Goal: Transaction & Acquisition: Purchase product/service

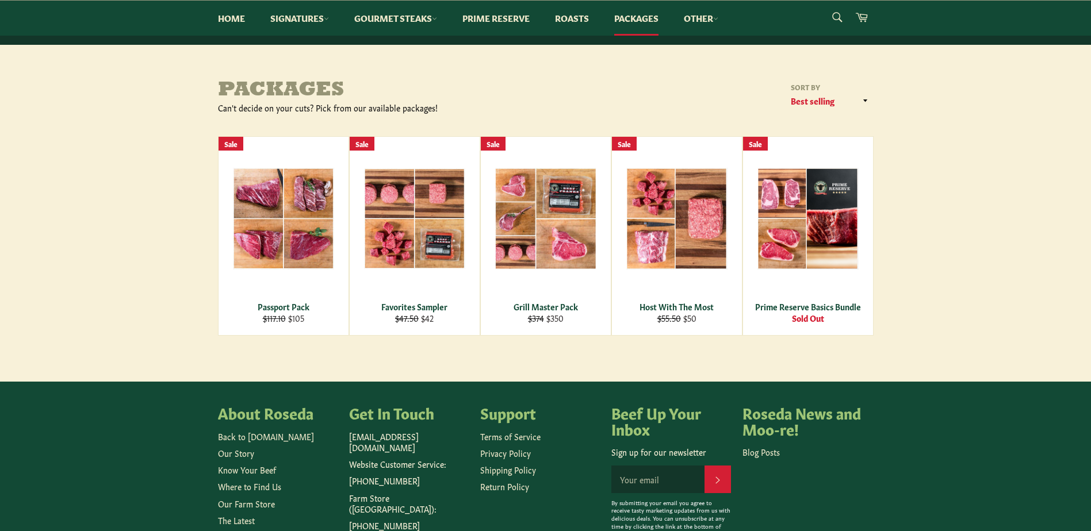
scroll to position [74, 0]
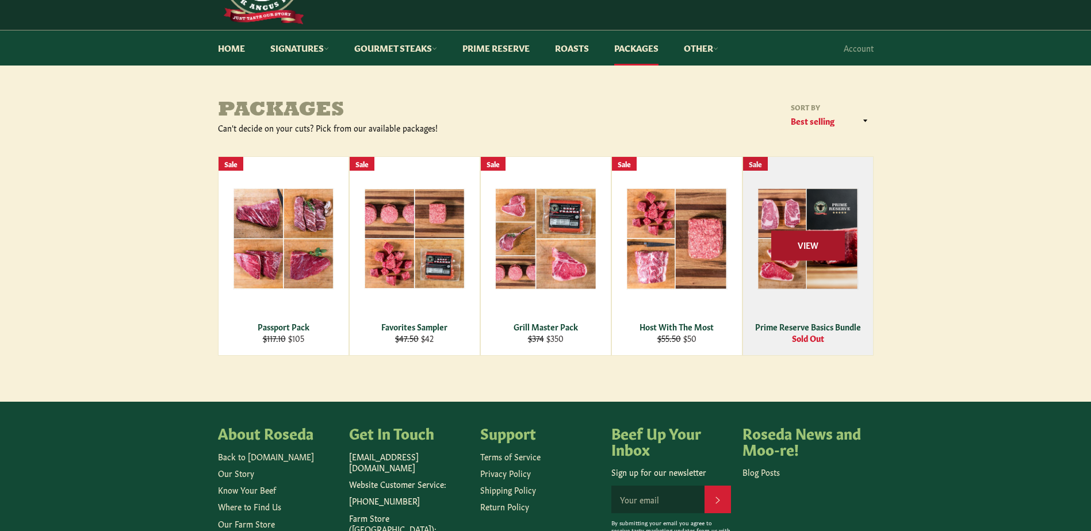
click at [806, 248] on span "View" at bounding box center [808, 245] width 74 height 29
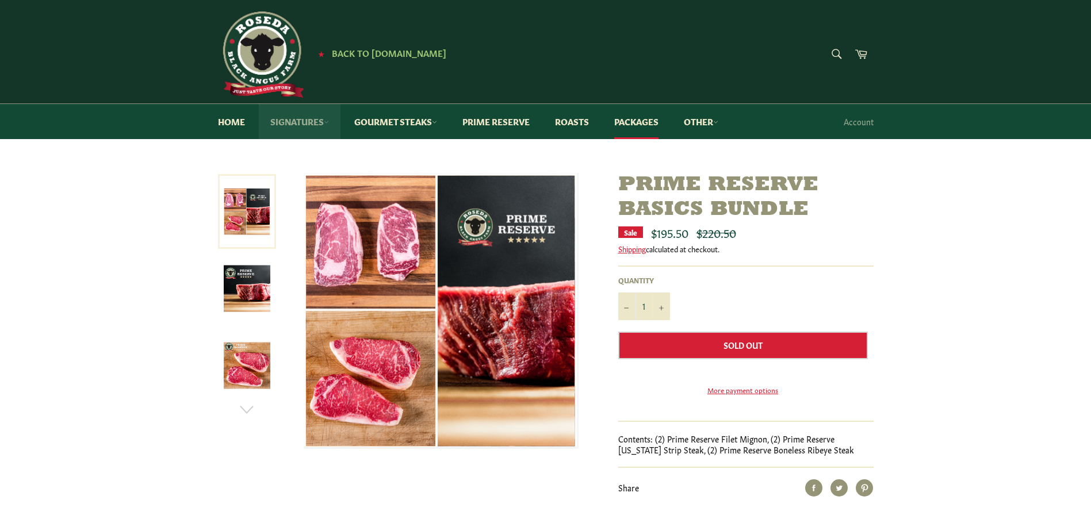
click at [316, 119] on link "Signatures" at bounding box center [300, 121] width 82 height 35
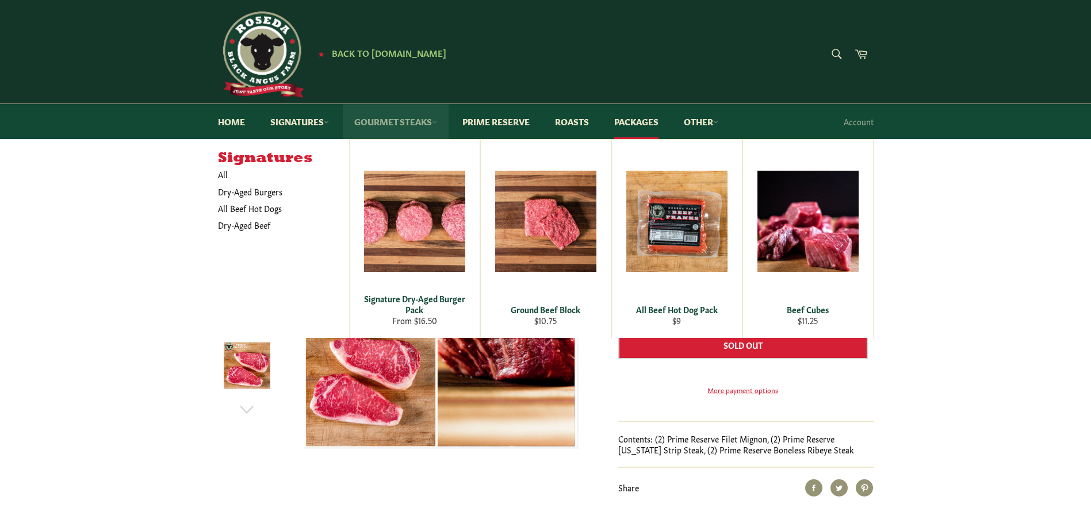
click at [409, 126] on link "Gourmet Steaks" at bounding box center [396, 121] width 106 height 35
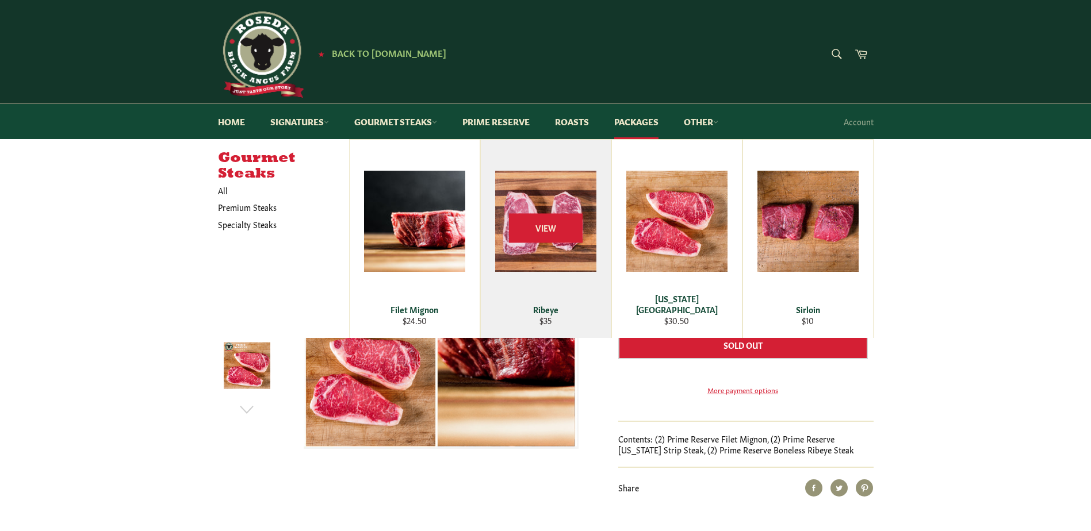
click at [520, 205] on div "View" at bounding box center [546, 239] width 130 height 198
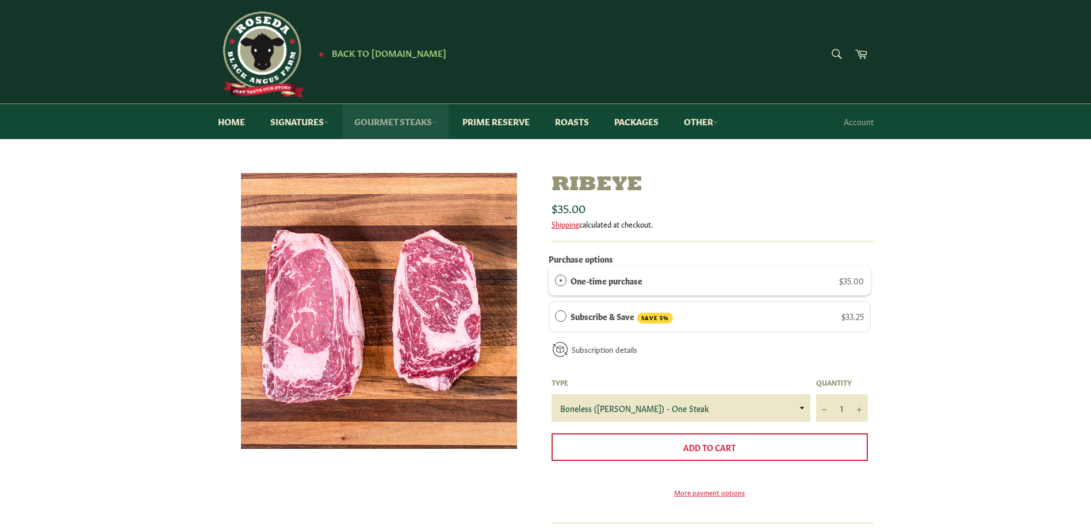
click at [410, 127] on link "Gourmet Steaks" at bounding box center [396, 121] width 106 height 35
